Goal: Task Accomplishment & Management: Manage account settings

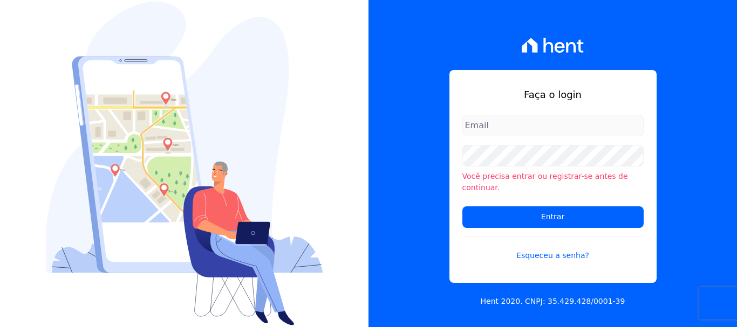
type input "[EMAIL_ADDRESS][DOMAIN_NAME]"
click at [552, 132] on input "[EMAIL_ADDRESS][DOMAIN_NAME]" at bounding box center [552, 126] width 181 height 22
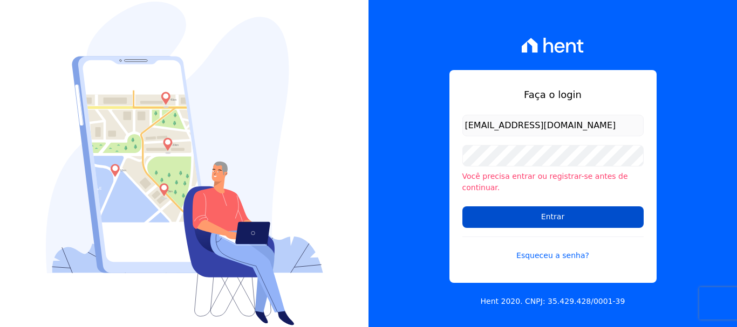
click at [542, 221] on input "Entrar" at bounding box center [552, 218] width 181 height 22
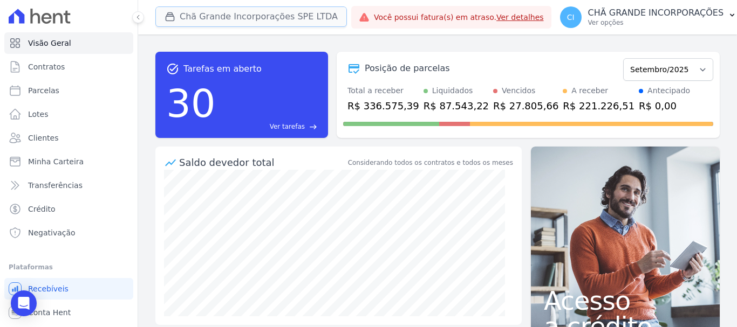
click at [205, 14] on button "Chã Grande Incorporações SPE LTDA" at bounding box center [250, 16] width 191 height 20
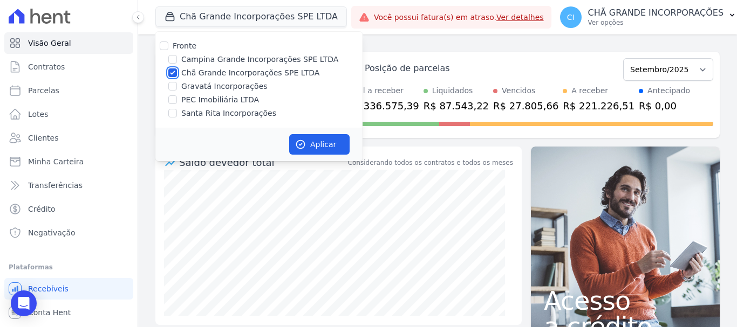
click at [175, 73] on input "Chã Grande Incorporações SPE LTDA" at bounding box center [172, 72] width 9 height 9
checkbox input "false"
click at [175, 88] on input "Gravatá Incorporações" at bounding box center [172, 86] width 9 height 9
checkbox input "true"
click at [329, 143] on button "Aplicar" at bounding box center [319, 144] width 60 height 20
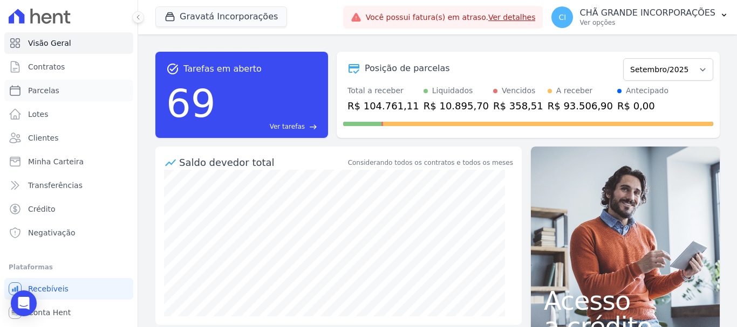
click at [53, 94] on span "Parcelas" at bounding box center [43, 90] width 31 height 11
select select
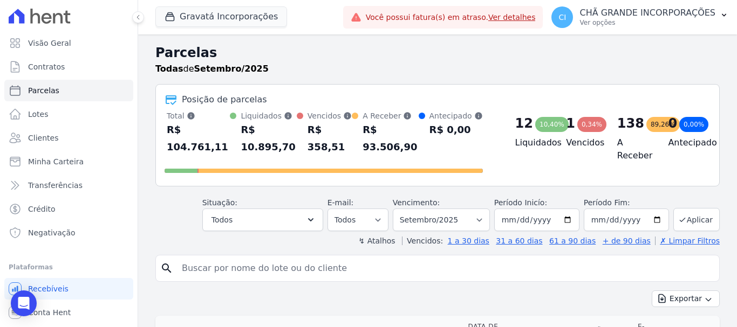
click at [367, 258] on input "search" at bounding box center [444, 269] width 539 height 22
click at [465, 217] on select "Filtrar por período ──────── Todos os meses Julho/2021 Agosto/2021 Setembro/202…" at bounding box center [441, 220] width 97 height 23
select select "05/2025"
click at [400, 209] on select "Filtrar por período ──────── Todos os meses Julho/2021 Agosto/2021 Setembro/202…" at bounding box center [441, 220] width 97 height 23
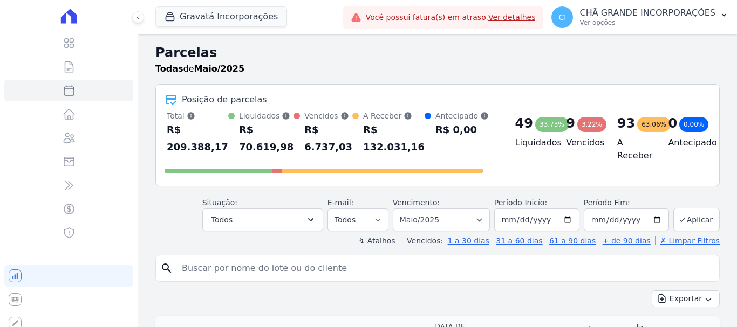
select select
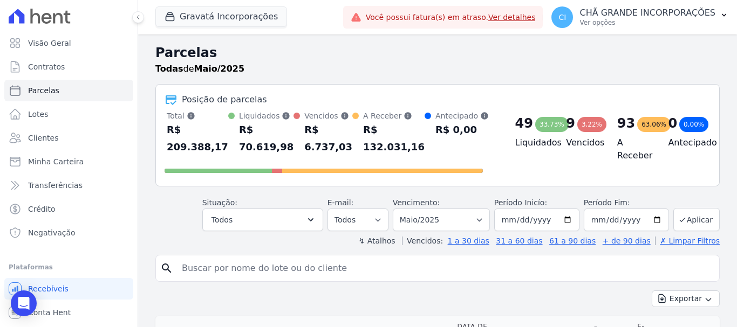
click at [397, 269] on input "search" at bounding box center [444, 269] width 539 height 22
type input "nubia vanessa"
select select
